Goal: Transaction & Acquisition: Book appointment/travel/reservation

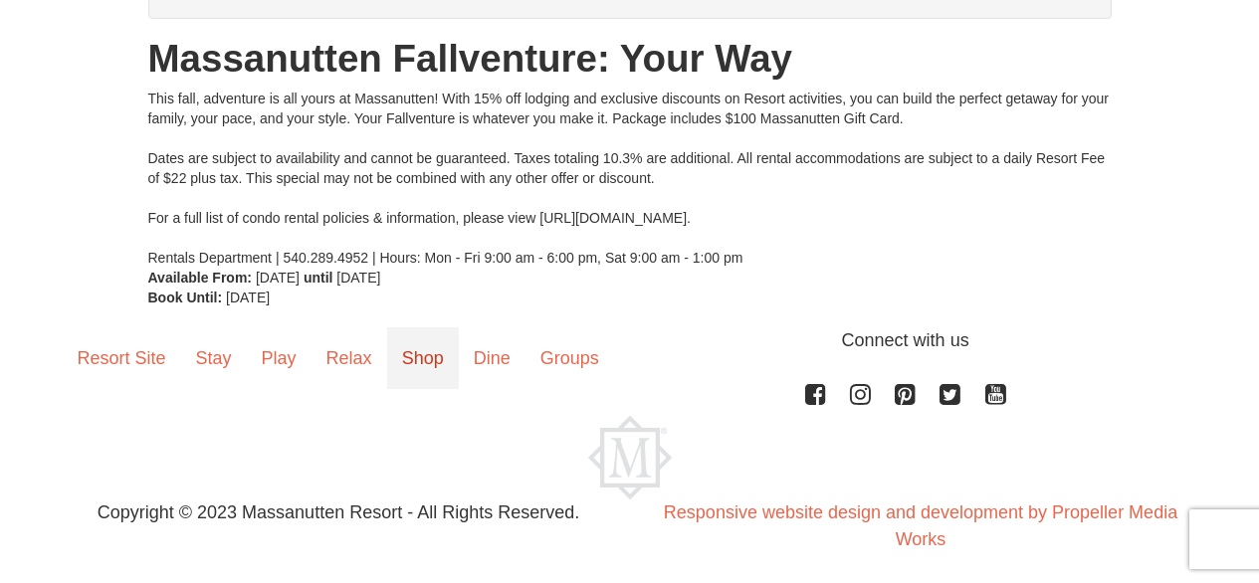
scroll to position [244, 0]
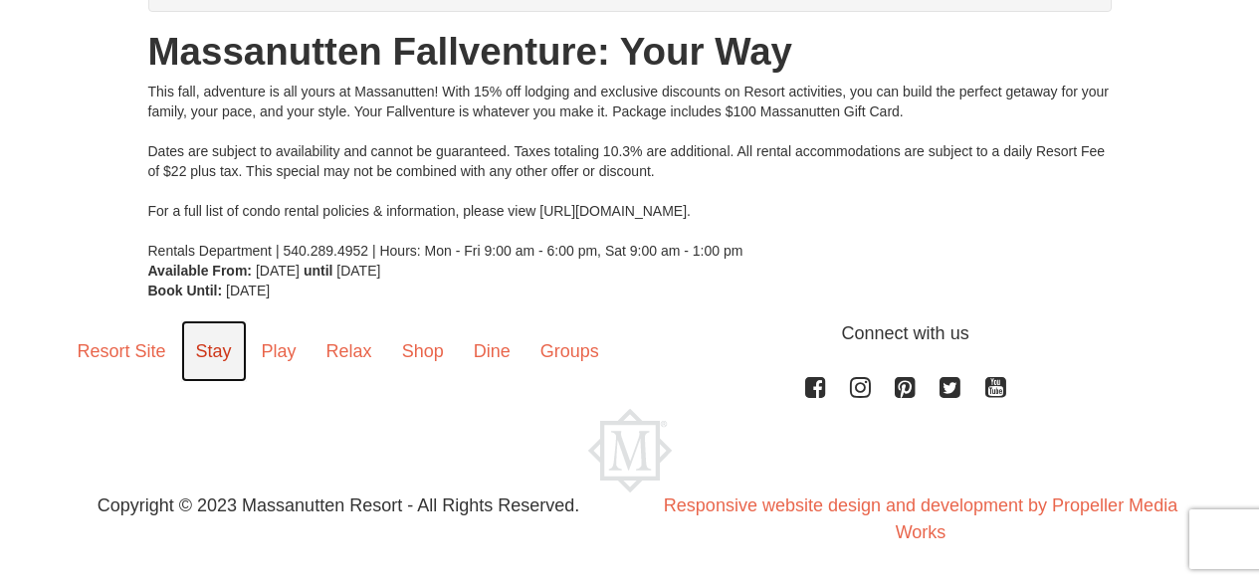
click at [221, 351] on link "Stay" at bounding box center [214, 352] width 66 height 62
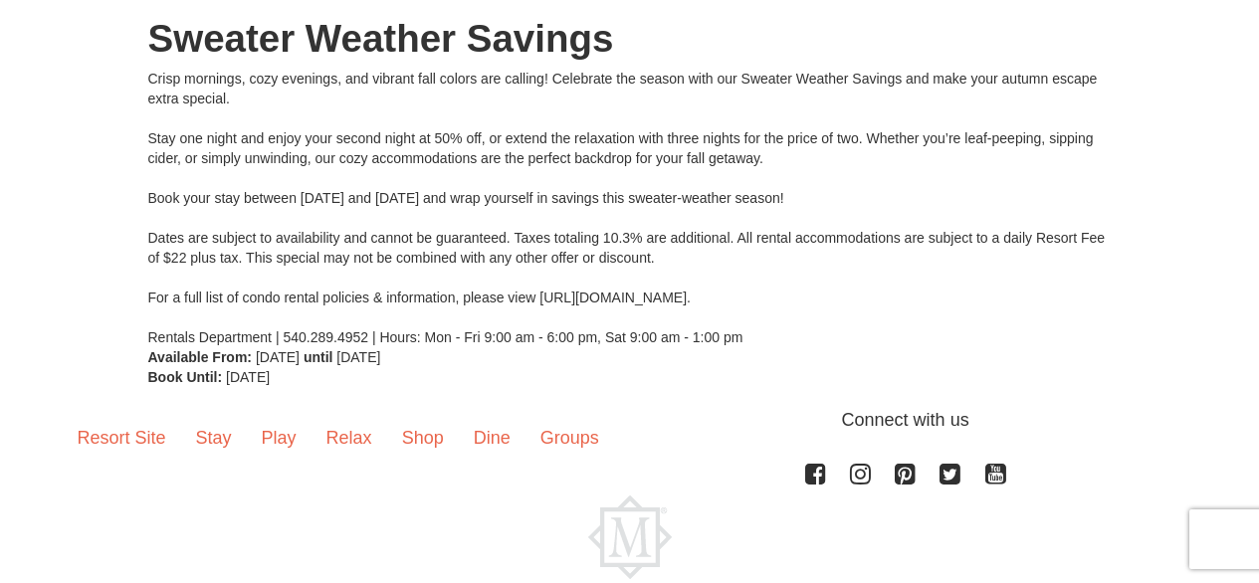
scroll to position [343, 0]
